Goal: Information Seeking & Learning: Learn about a topic

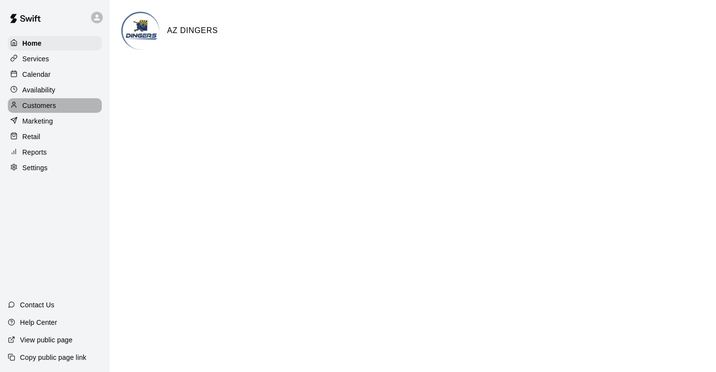
click at [43, 106] on p "Customers" at bounding box center [39, 106] width 34 height 10
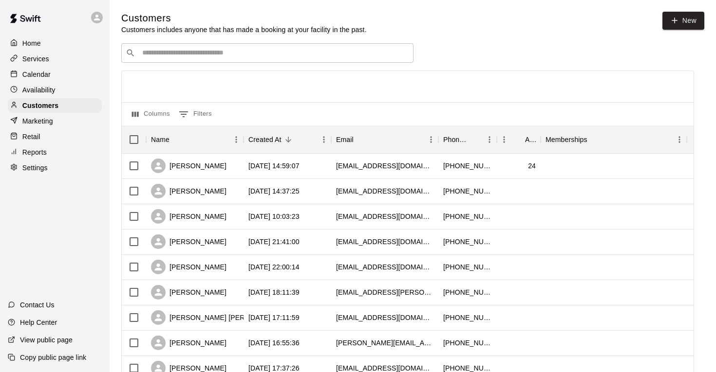
click at [245, 45] on div "​ ​" at bounding box center [267, 52] width 292 height 19
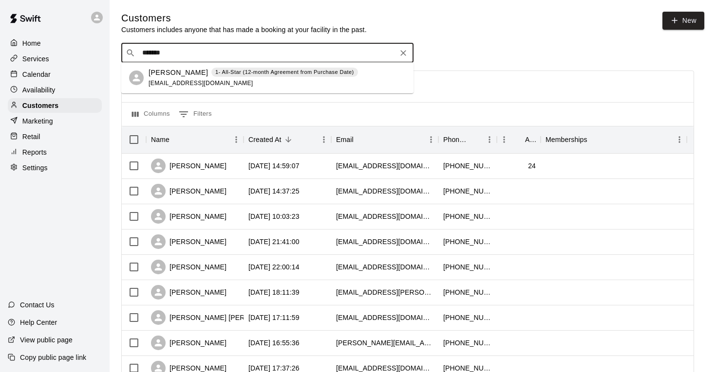
type input "********"
click at [184, 75] on p "[PERSON_NAME]" at bounding box center [177, 73] width 59 height 10
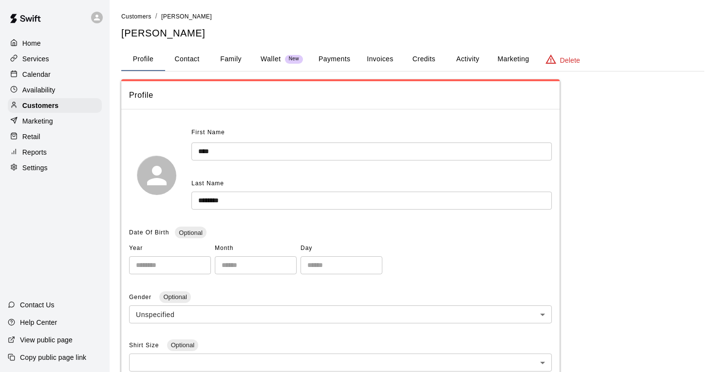
scroll to position [1, 0]
click at [328, 59] on button "Payments" at bounding box center [334, 58] width 47 height 23
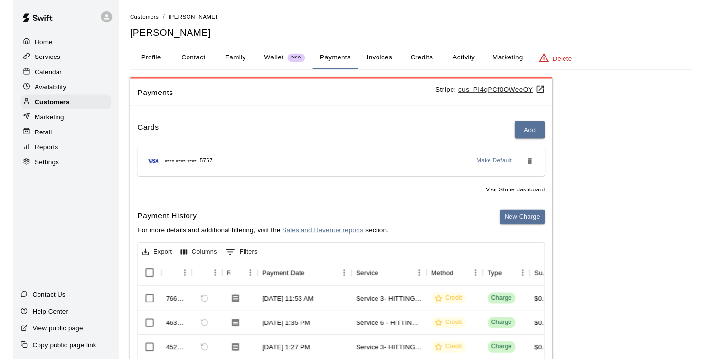
scroll to position [0, 0]
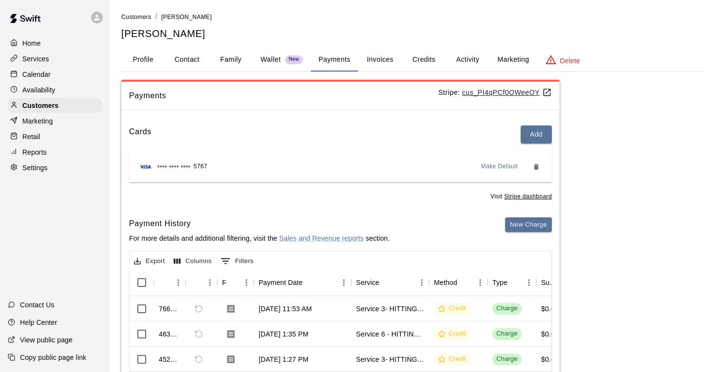
click at [502, 94] on u "cus_PI4qPCf0OWeeOY" at bounding box center [507, 93] width 90 height 8
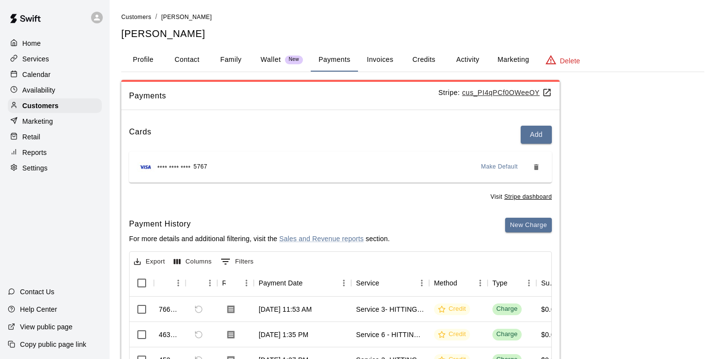
click at [500, 92] on u "cus_PI4qPCf0OWeeOY" at bounding box center [507, 93] width 90 height 8
click at [234, 56] on button "Family" at bounding box center [231, 59] width 44 height 23
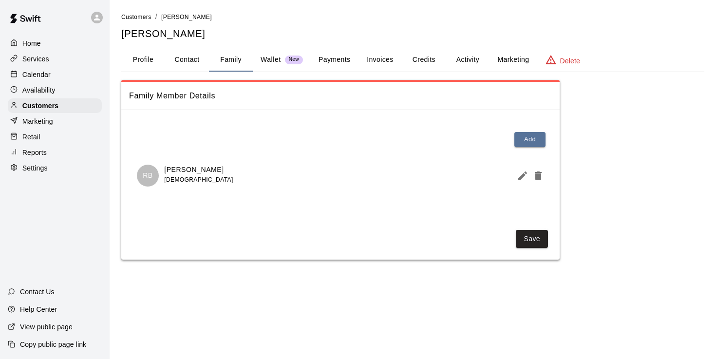
click at [330, 59] on button "Payments" at bounding box center [334, 59] width 47 height 23
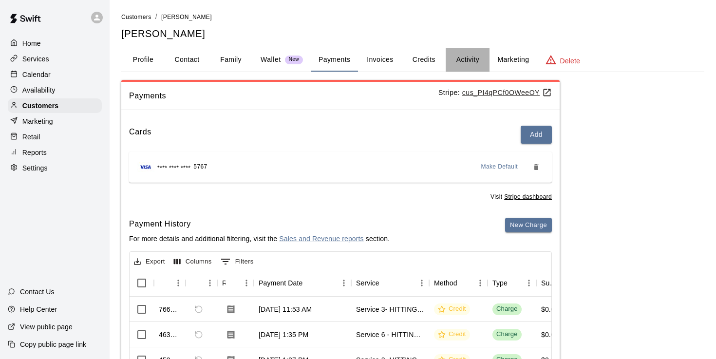
click at [470, 58] on button "Activity" at bounding box center [467, 59] width 44 height 23
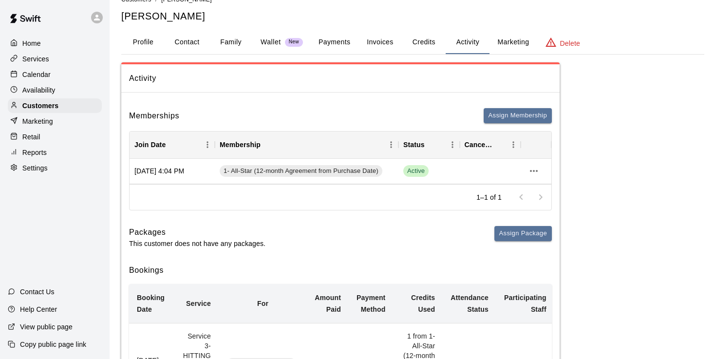
scroll to position [21, 0]
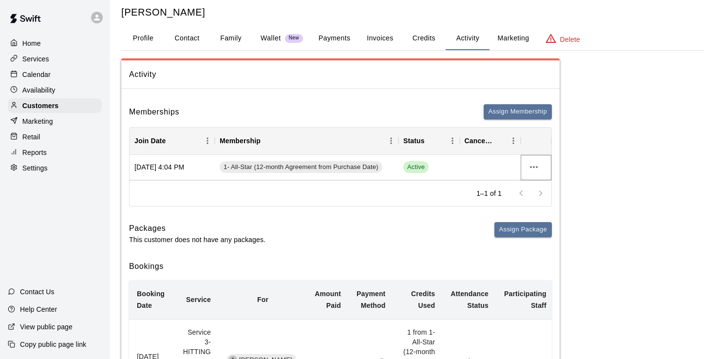
click at [530, 167] on icon "more actions" at bounding box center [534, 167] width 12 height 12
click at [537, 183] on li "View details" at bounding box center [552, 186] width 55 height 16
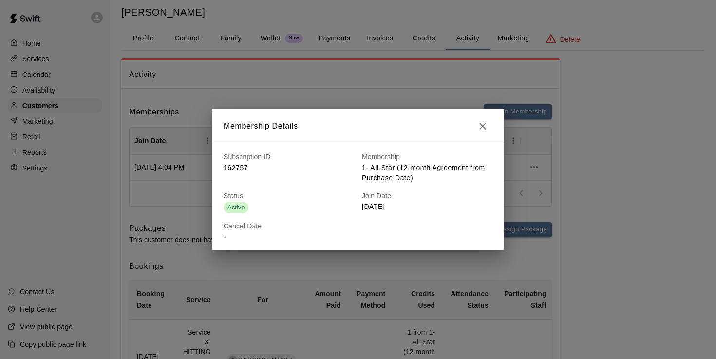
click at [480, 128] on icon "button" at bounding box center [483, 126] width 12 height 12
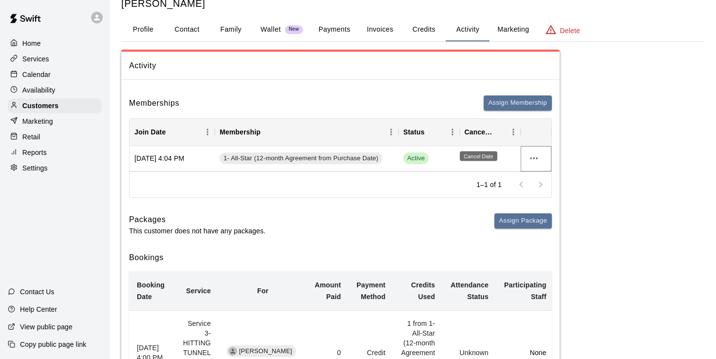
scroll to position [33, 0]
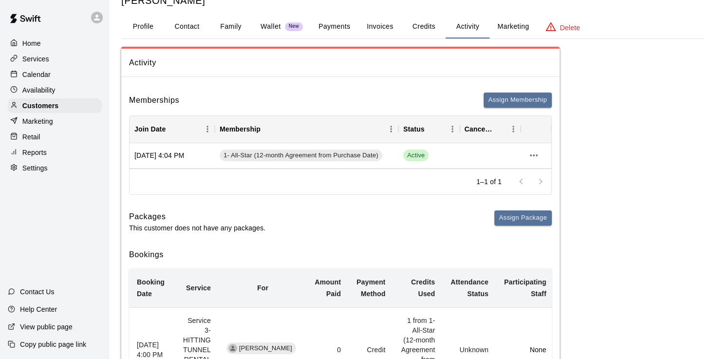
click at [338, 27] on button "Payments" at bounding box center [334, 26] width 47 height 23
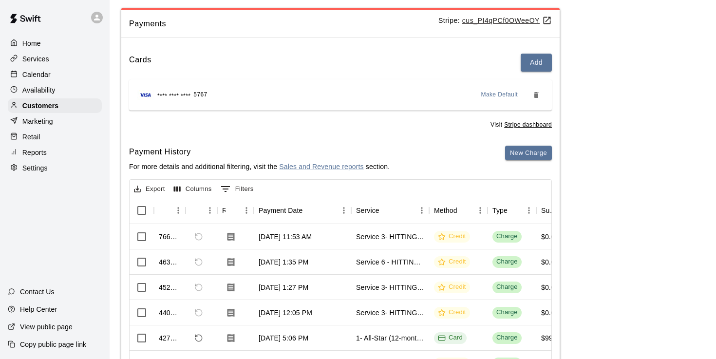
scroll to position [73, 0]
click at [476, 19] on u "cus_PI4qPCf0OWeeOY" at bounding box center [507, 20] width 90 height 8
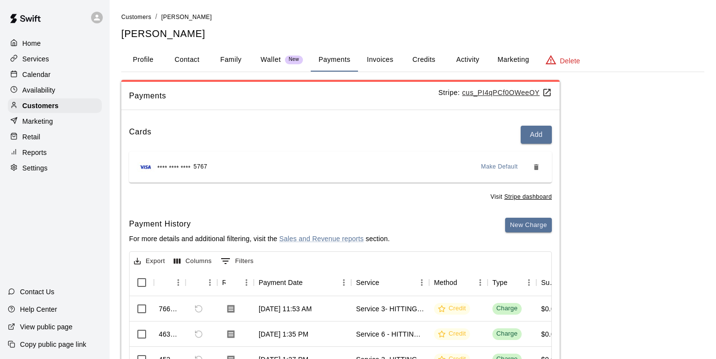
scroll to position [0, 0]
click at [38, 75] on p "Calendar" at bounding box center [36, 75] width 28 height 10
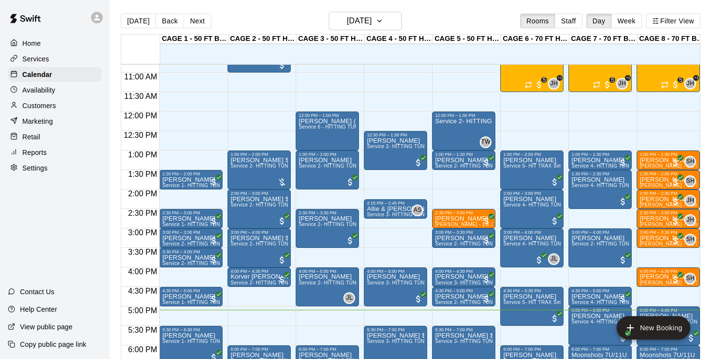
scroll to position [416, 0]
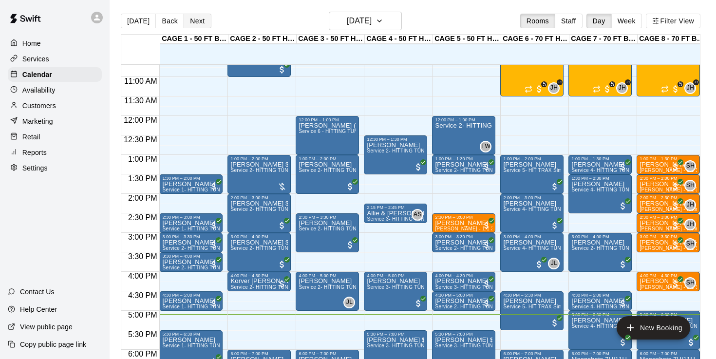
click at [197, 19] on button "Next" at bounding box center [197, 21] width 27 height 15
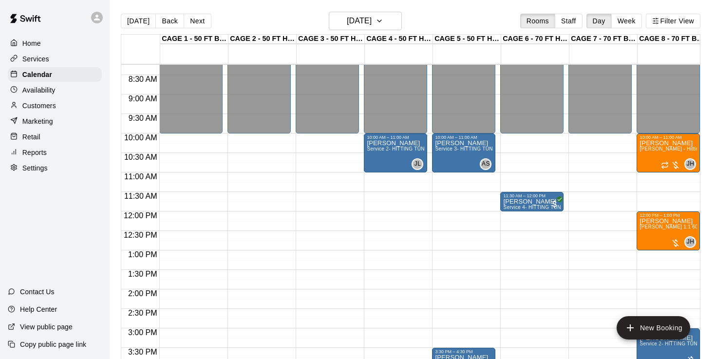
scroll to position [316, 0]
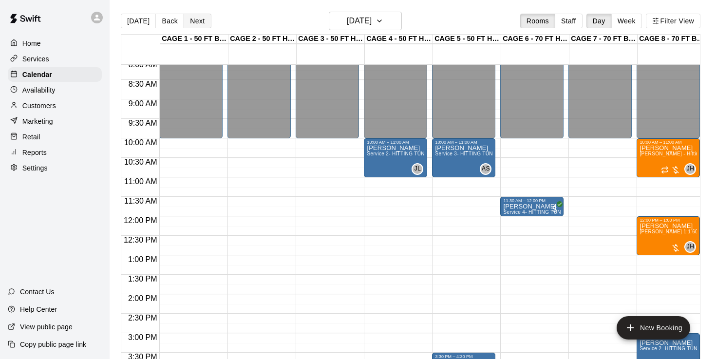
click at [193, 18] on button "Next" at bounding box center [197, 21] width 27 height 15
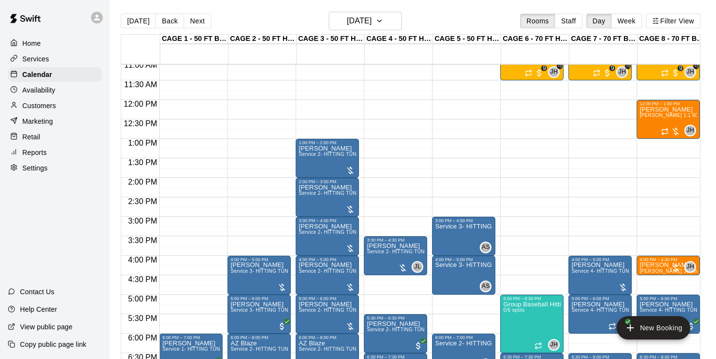
scroll to position [431, 0]
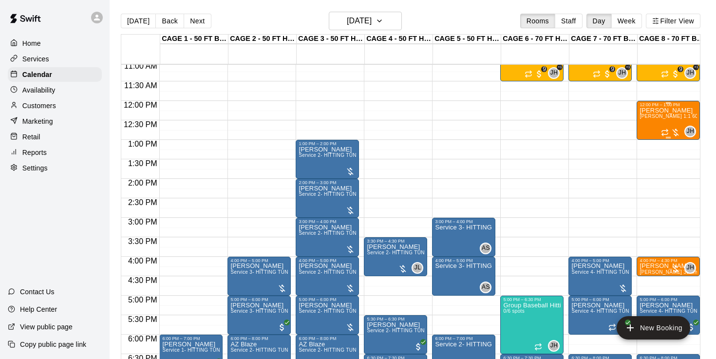
click at [658, 124] on div "[PERSON_NAME] [PERSON_NAME] 1:1 60 min. pitching Lesson" at bounding box center [667, 286] width 57 height 359
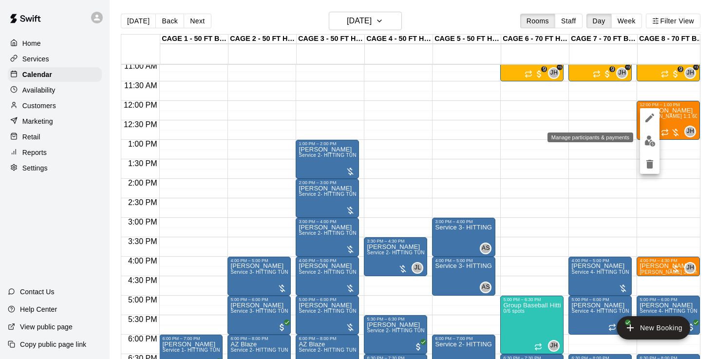
click at [644, 145] on img "edit" at bounding box center [649, 140] width 11 height 11
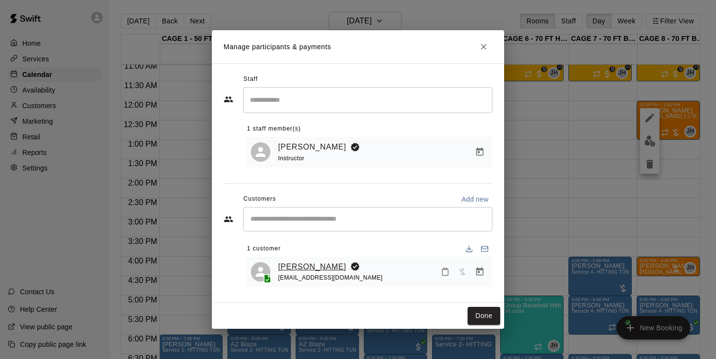
click at [298, 266] on link "[PERSON_NAME]" at bounding box center [312, 266] width 68 height 13
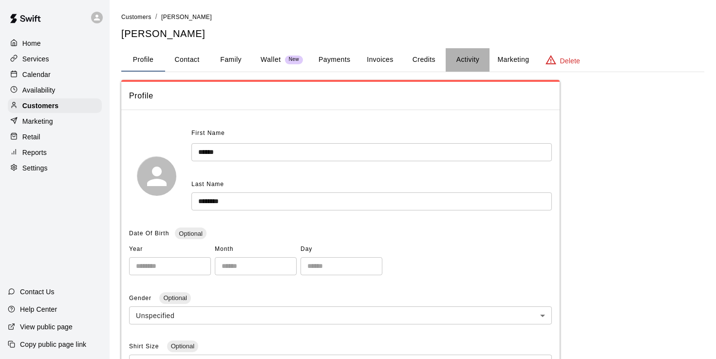
click at [477, 61] on button "Activity" at bounding box center [467, 59] width 44 height 23
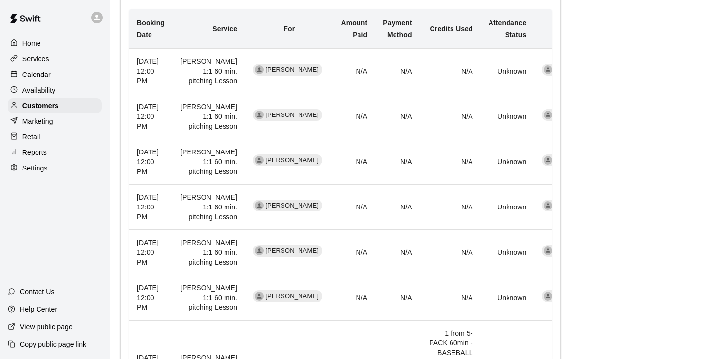
scroll to position [359, 0]
